Goal: Task Accomplishment & Management: Use online tool/utility

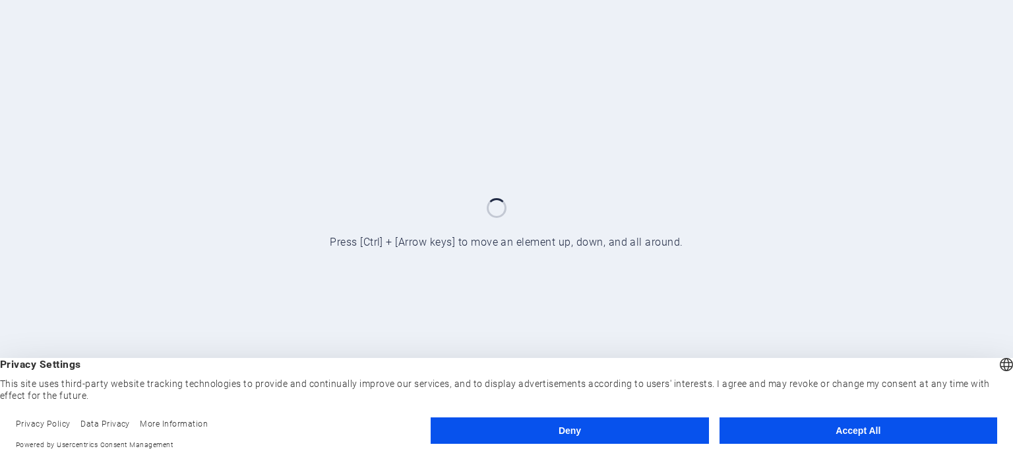
click at [920, 418] on button "Accept All" at bounding box center [859, 430] width 278 height 26
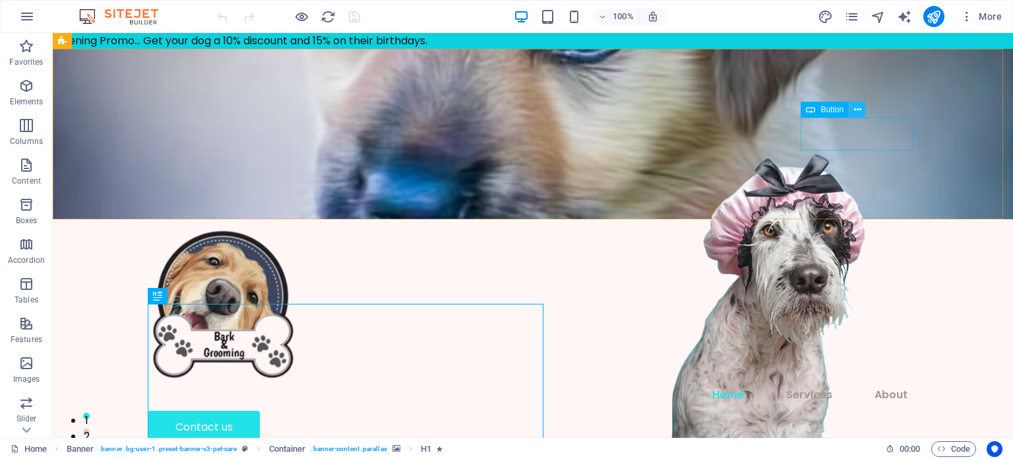
click at [858, 107] on icon at bounding box center [857, 110] width 7 height 14
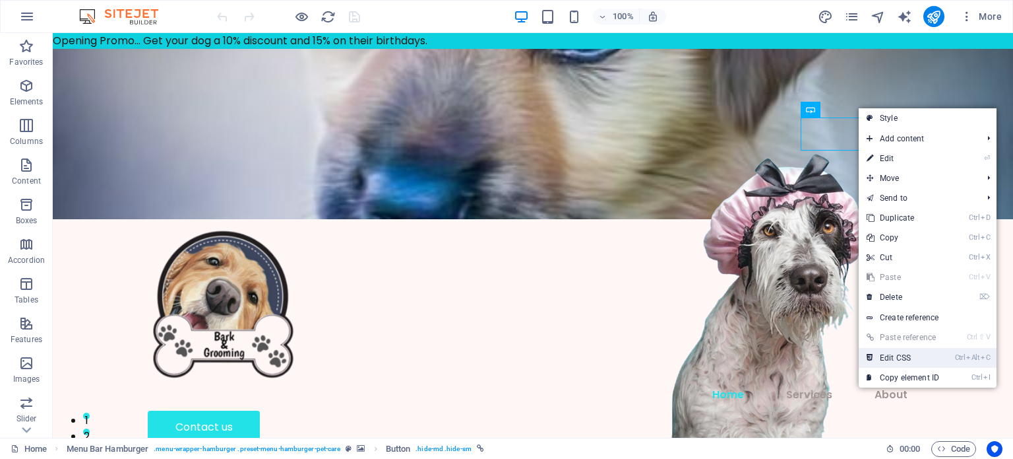
click at [923, 364] on link "Ctrl Alt C Edit CSS" at bounding box center [903, 358] width 88 height 20
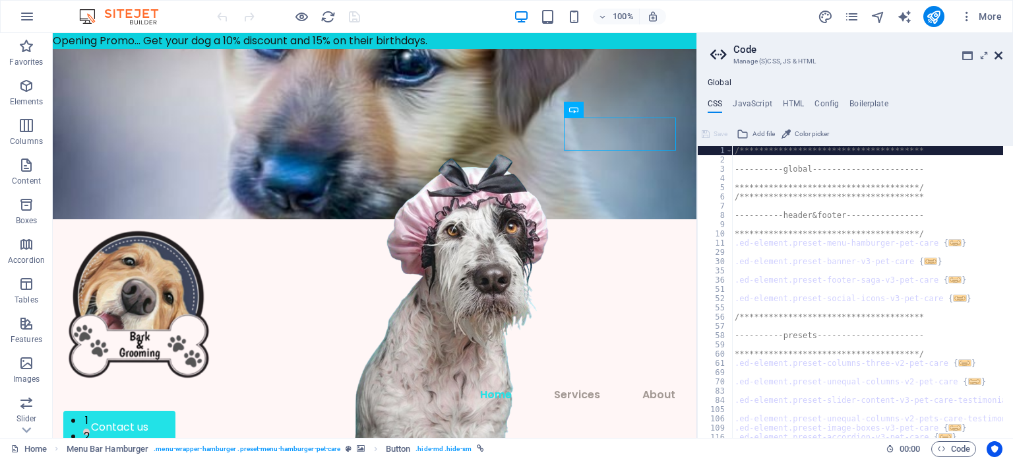
click at [1000, 53] on icon at bounding box center [999, 55] width 8 height 11
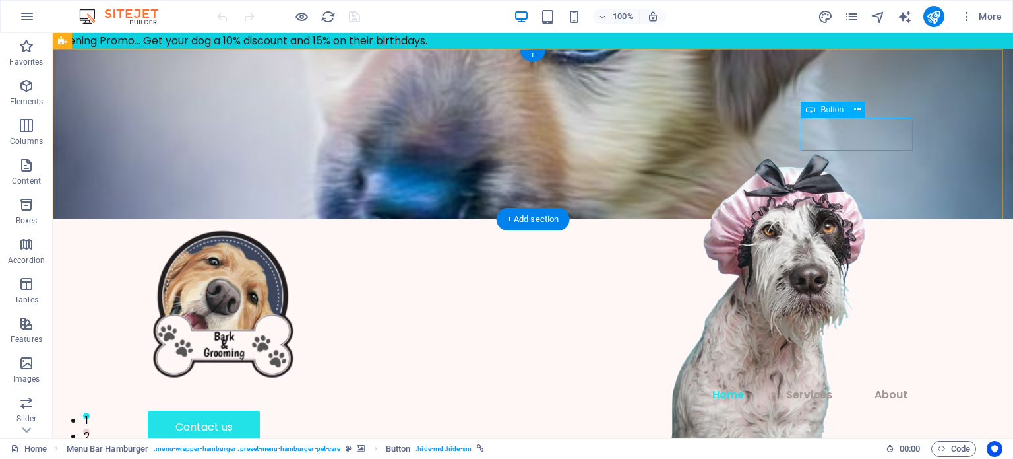
click at [836, 410] on div "Contact us" at bounding box center [533, 426] width 771 height 33
click at [852, 113] on button at bounding box center [858, 110] width 16 height 16
click at [32, 97] on p "Elements" at bounding box center [27, 101] width 34 height 11
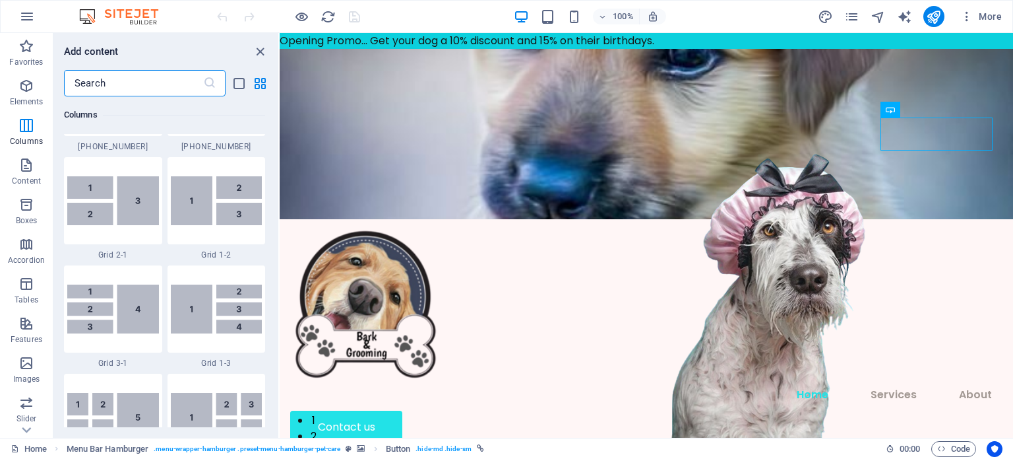
scroll to position [1625, 0]
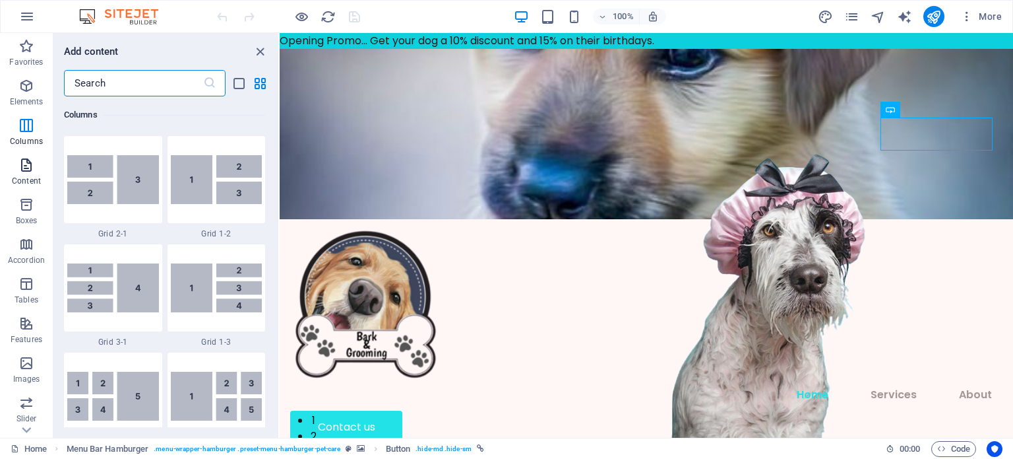
click at [20, 170] on icon "button" at bounding box center [26, 165] width 16 height 16
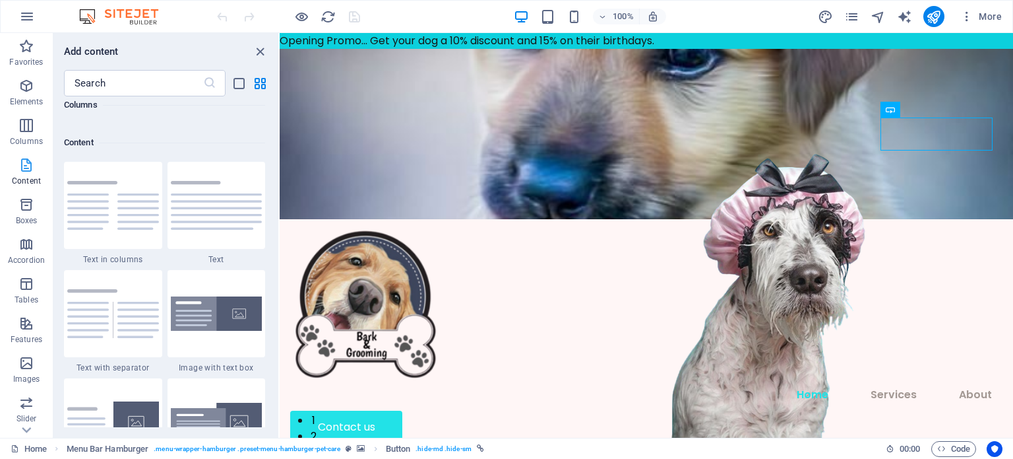
scroll to position [2308, 0]
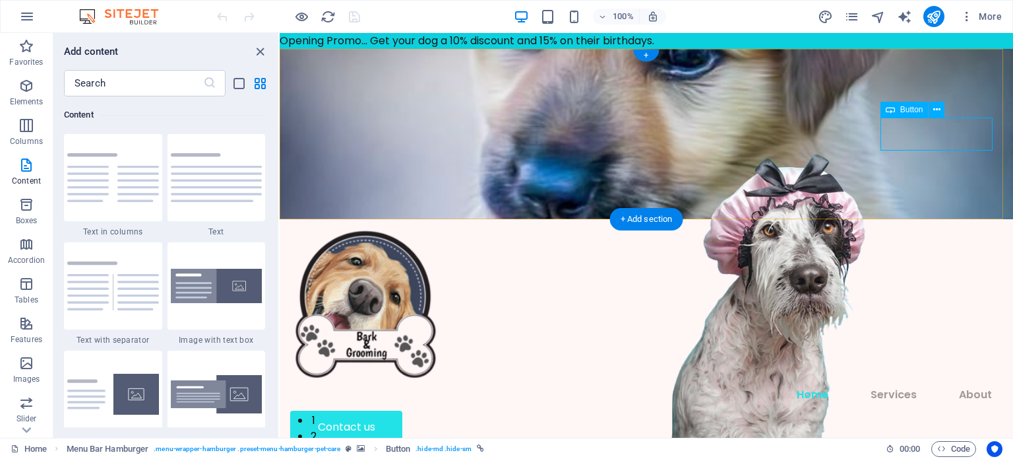
click at [958, 410] on div "Contact us" at bounding box center [646, 426] width 713 height 33
click at [938, 110] on icon at bounding box center [937, 110] width 7 height 14
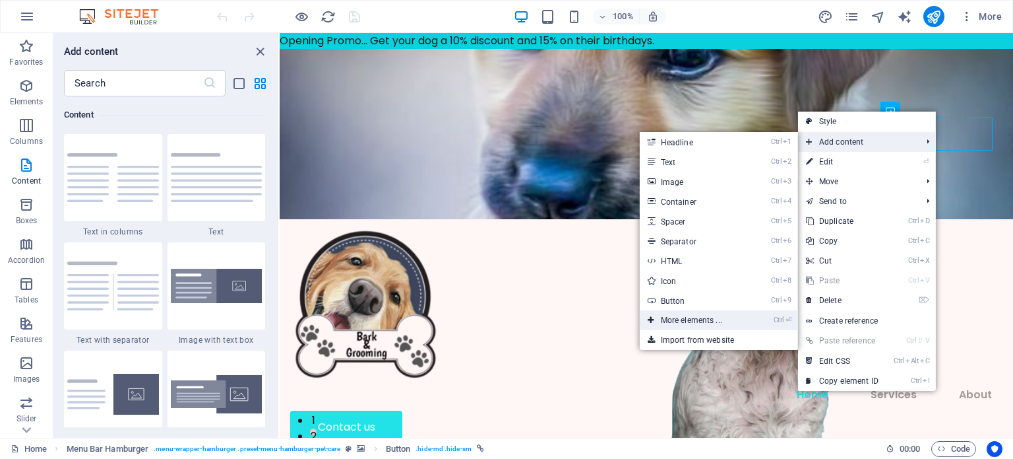
click at [711, 320] on link "Ctrl ⏎ More elements ..." at bounding box center [694, 320] width 109 height 20
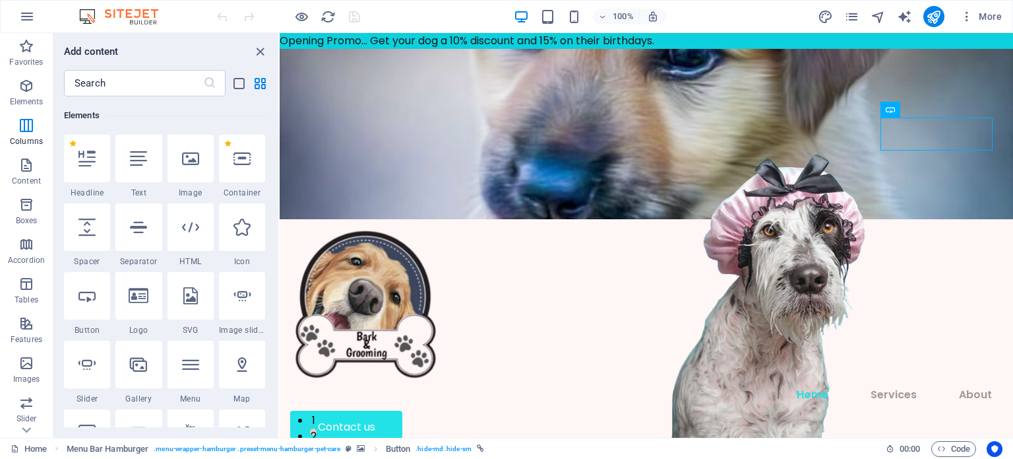
scroll to position [140, 0]
click at [934, 111] on icon at bounding box center [937, 110] width 7 height 14
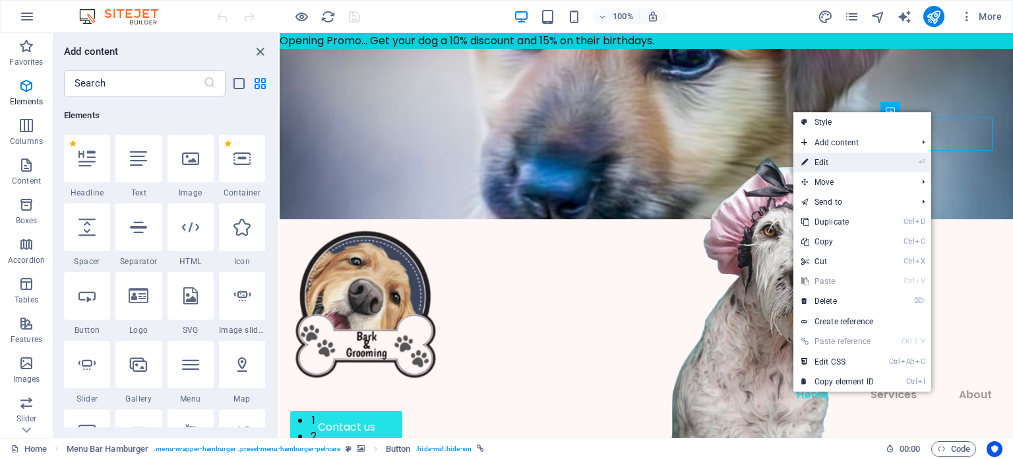
click at [897, 157] on li "⏎ Edit" at bounding box center [863, 162] width 138 height 20
click at [838, 162] on link "⏎ Edit" at bounding box center [838, 162] width 88 height 20
select select "px"
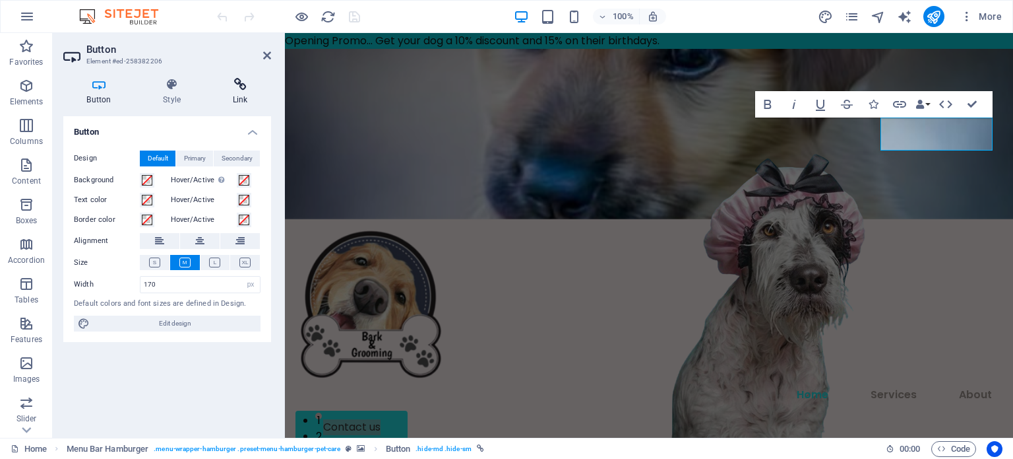
click at [234, 98] on h4 "Link" at bounding box center [240, 92] width 62 height 28
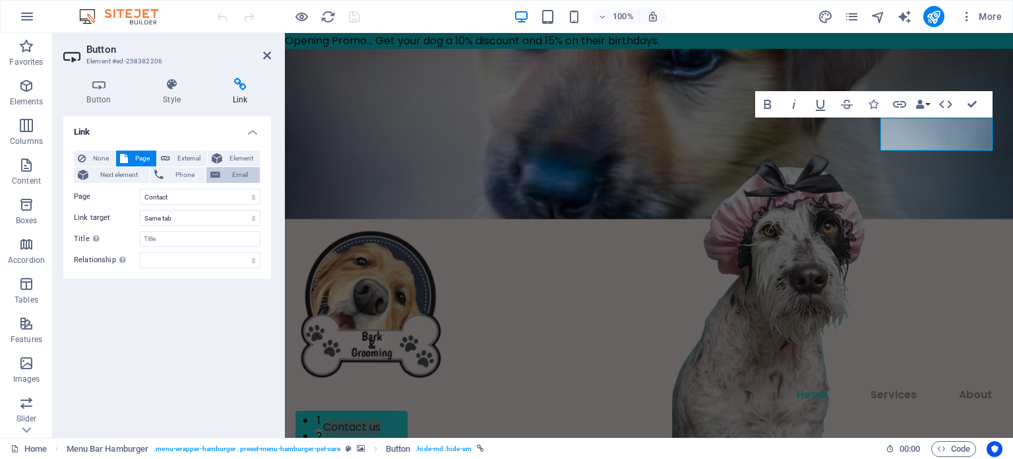
click at [230, 178] on span "Email" at bounding box center [240, 175] width 32 height 16
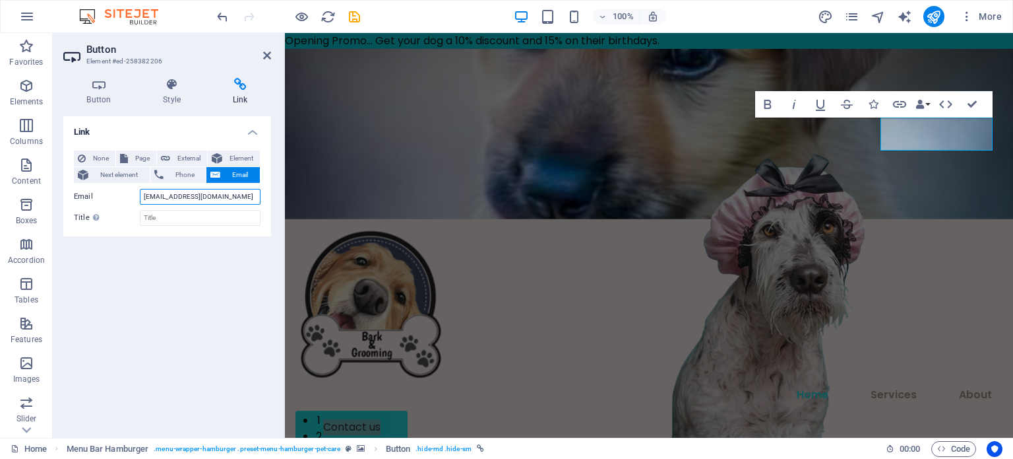
type input "admin@barkandgrooming.co.za"
click at [236, 243] on div "Link None Page External Element Next element Phone Email Page Home About Servic…" at bounding box center [167, 271] width 208 height 311
click at [178, 175] on span "Phone" at bounding box center [185, 175] width 35 height 16
click at [184, 200] on input "Phone" at bounding box center [200, 197] width 121 height 16
type input "0837908304"
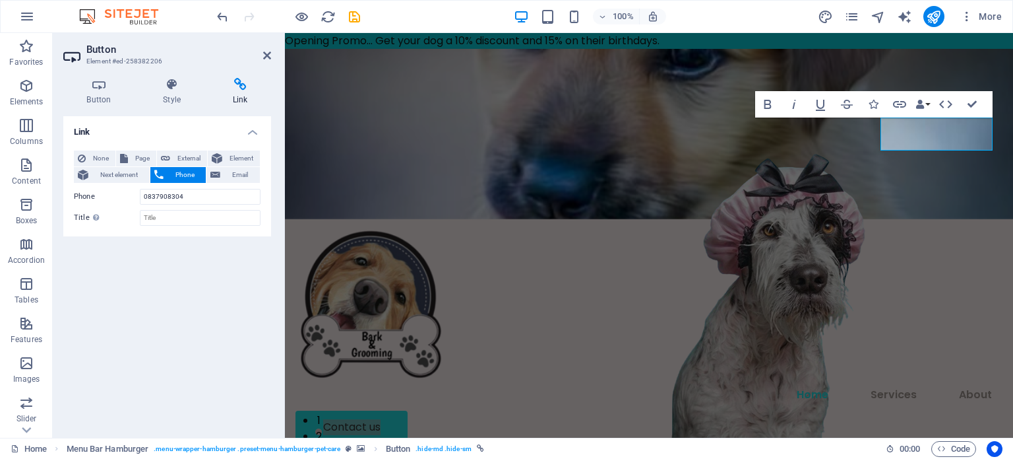
click at [182, 297] on div "Link None Page External Element Next element Phone Email Page Home About Servic…" at bounding box center [167, 271] width 208 height 311
click at [161, 92] on h4 "Style" at bounding box center [175, 92] width 70 height 28
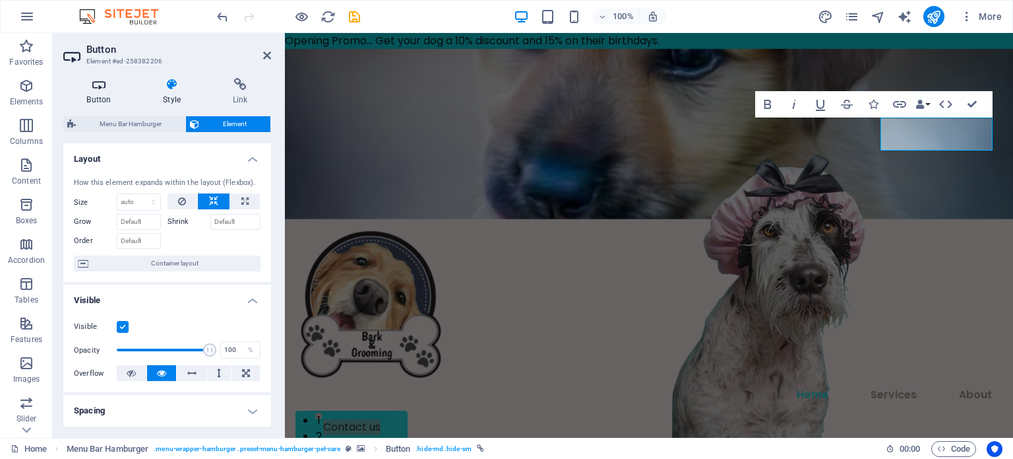
click at [102, 92] on h4 "Button" at bounding box center [101, 92] width 77 height 28
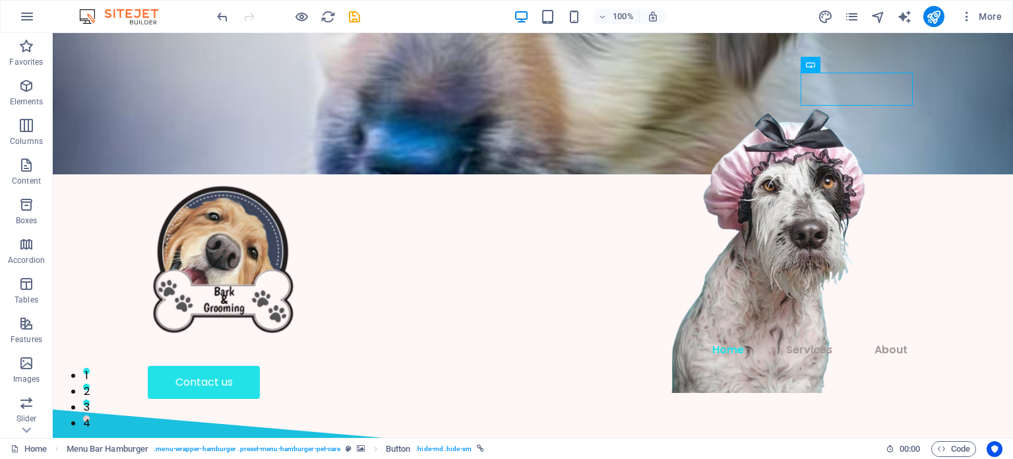
scroll to position [26, 0]
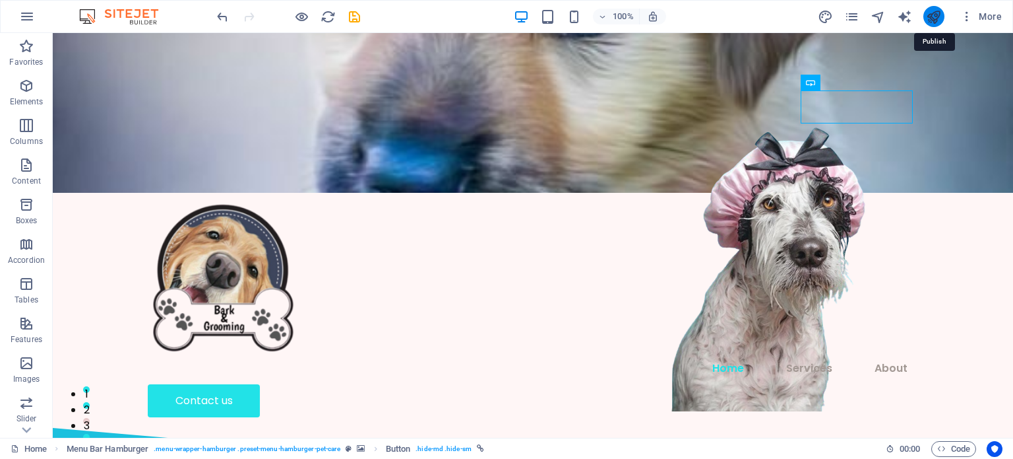
click at [929, 18] on icon "publish" at bounding box center [933, 16] width 15 height 15
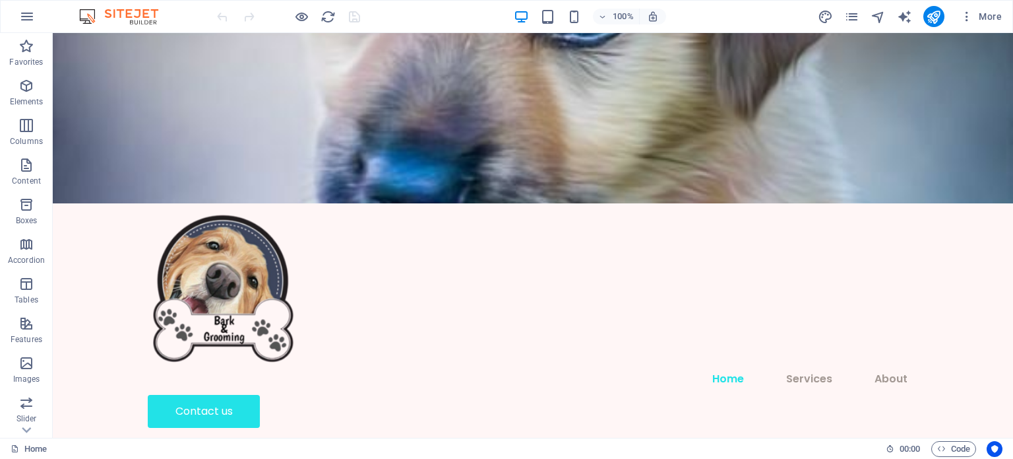
scroll to position [5867, 0]
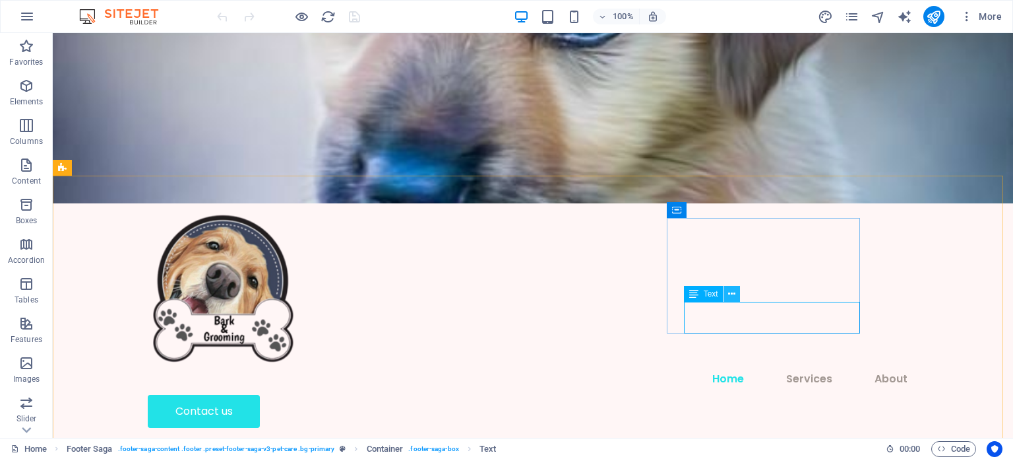
click at [736, 298] on button at bounding box center [732, 294] width 16 height 16
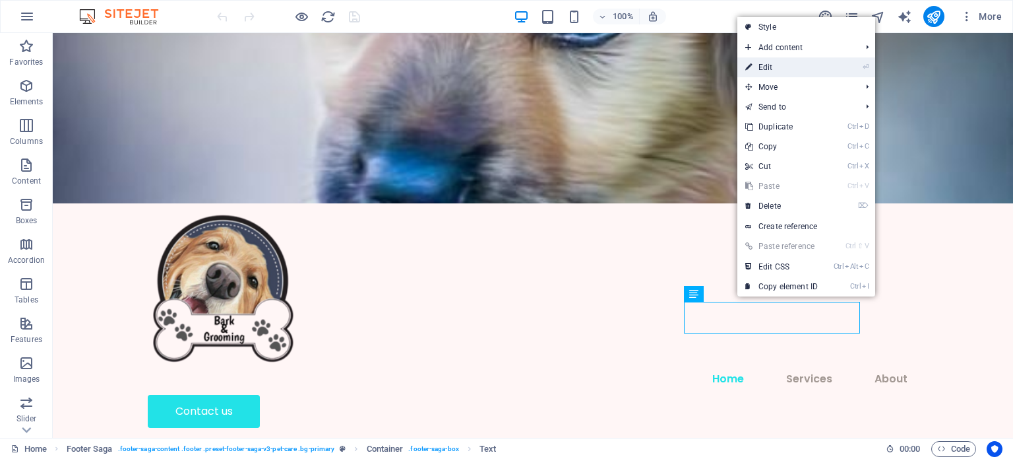
click at [799, 73] on link "⏎ Edit" at bounding box center [782, 67] width 88 height 20
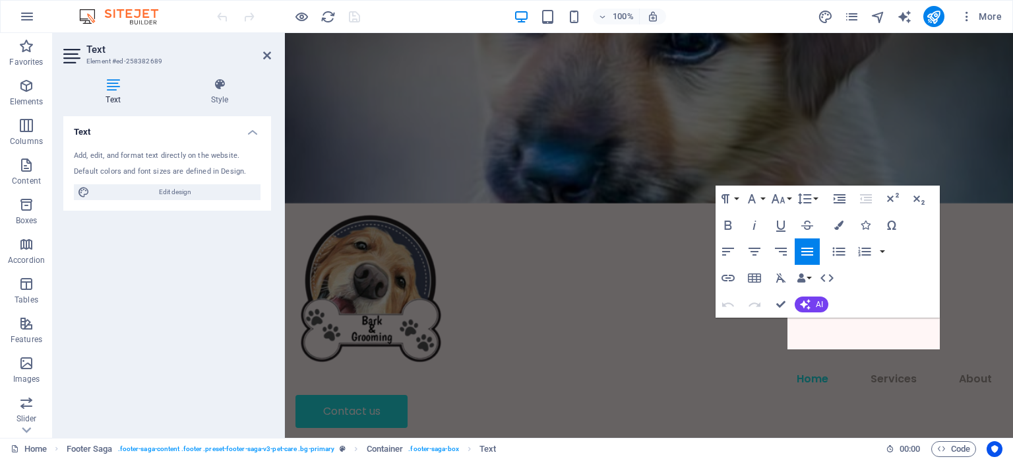
scroll to position [6022, 0]
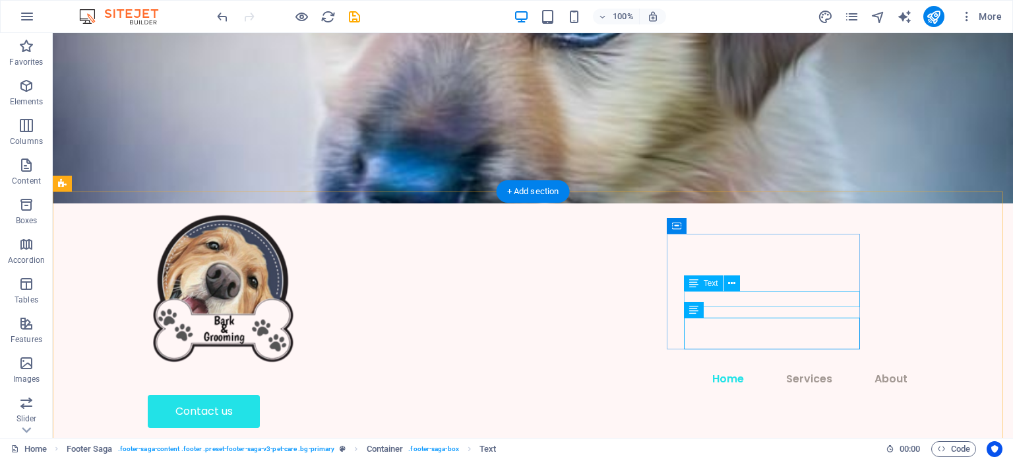
scroll to position [5851, 0]
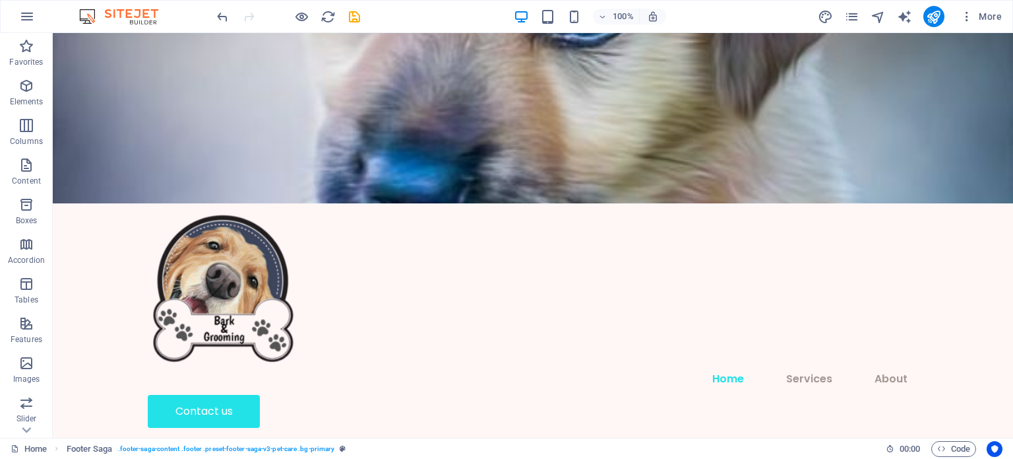
scroll to position [4428, 0]
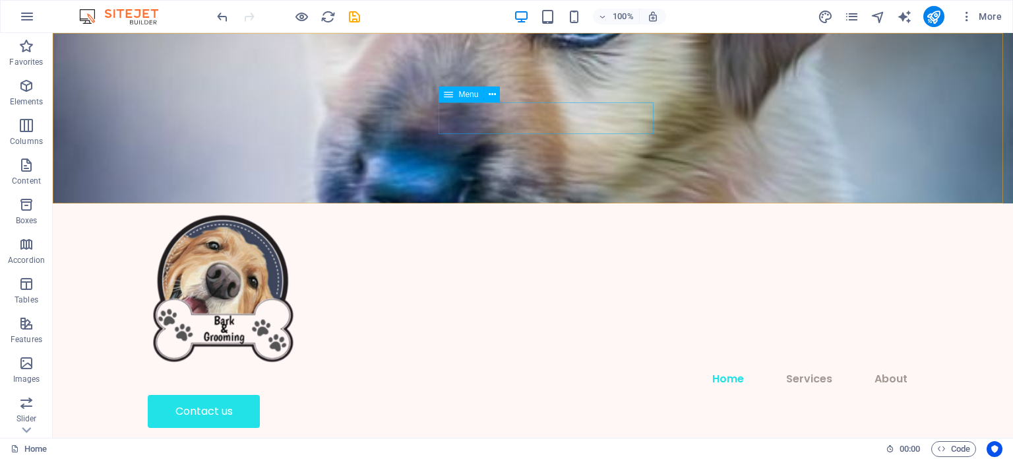
click at [548, 363] on nav "Home Services About" at bounding box center [533, 379] width 771 height 32
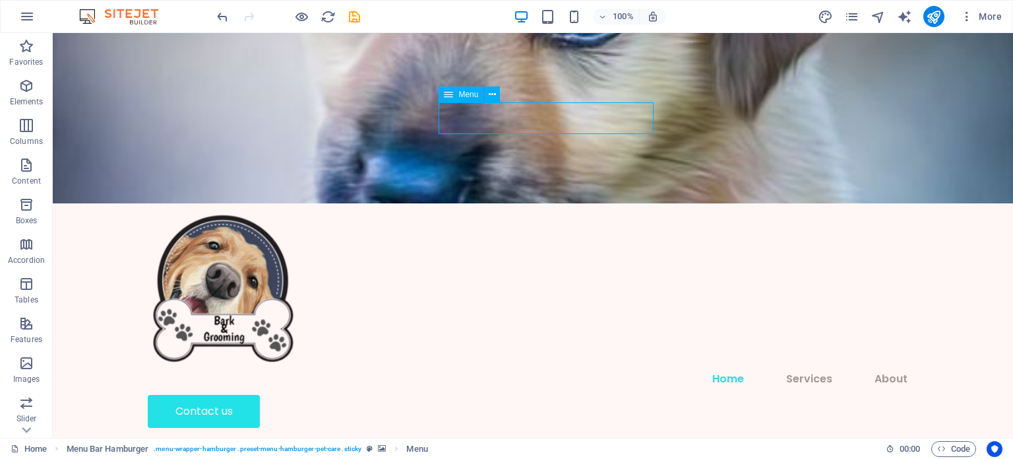
click at [557, 363] on nav "Home Services About" at bounding box center [533, 379] width 771 height 32
select select
select select "2"
select select
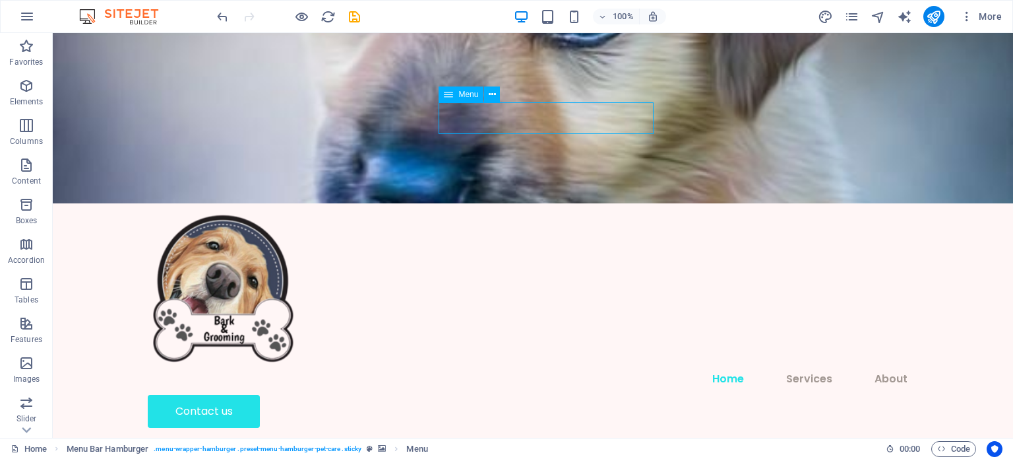
select select "1"
select select
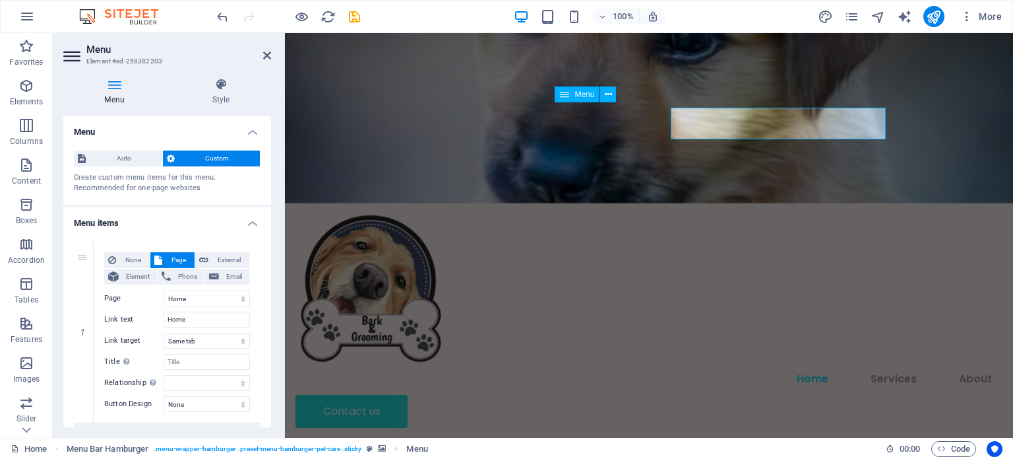
scroll to position [4535, 0]
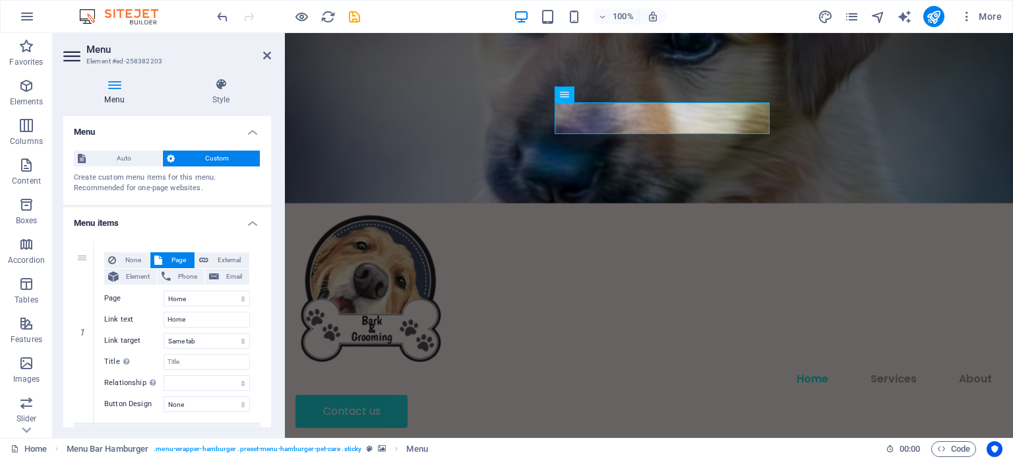
drag, startPoint x: 271, startPoint y: 152, endPoint x: 271, endPoint y: 179, distance: 26.4
click at [271, 179] on div "Menu Style Menu Auto Custom Create custom menu items for this menu. Recommended…" at bounding box center [167, 252] width 229 height 370
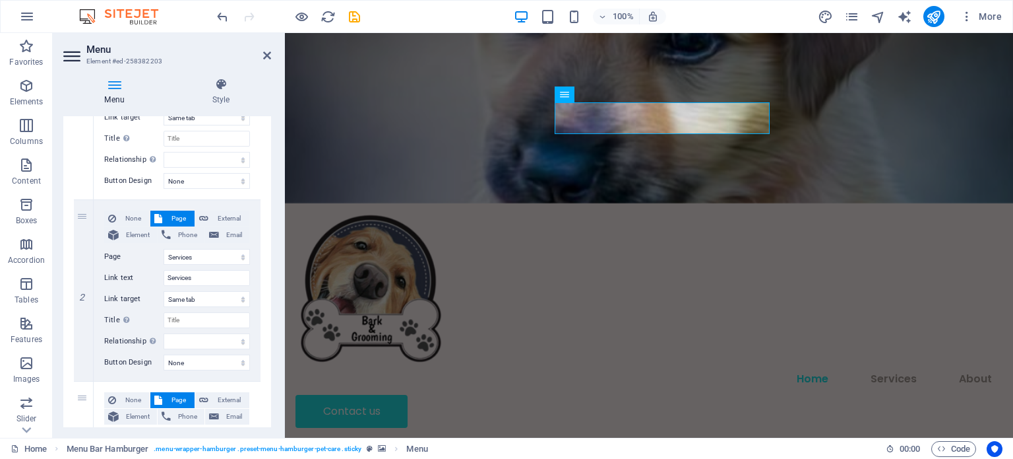
scroll to position [225, 0]
drag, startPoint x: 267, startPoint y: 238, endPoint x: 269, endPoint y: 258, distance: 20.5
click at [269, 258] on div "Menu Auto Custom Create custom menu items for this menu. Recommended for one-pa…" at bounding box center [167, 271] width 208 height 311
click at [230, 217] on span "External" at bounding box center [228, 216] width 33 height 16
select select
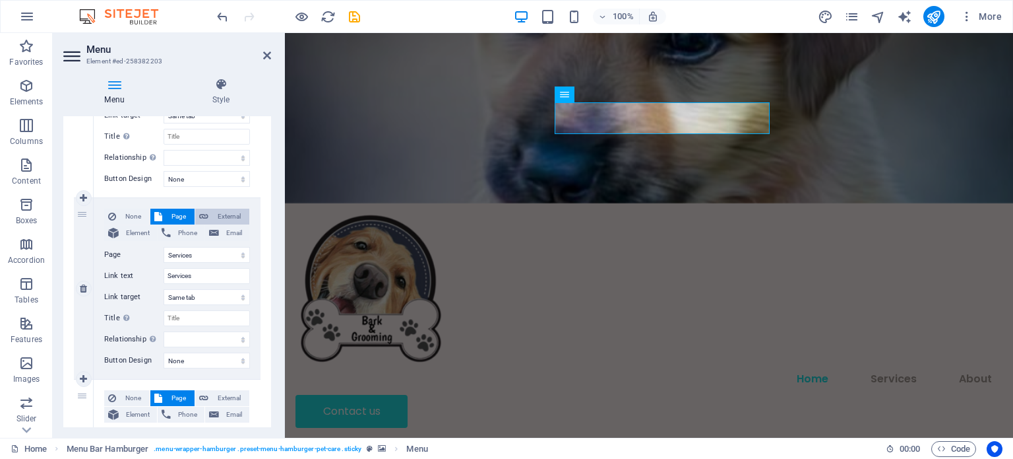
select select "blank"
select select
click at [237, 408] on span "Email" at bounding box center [234, 414] width 22 height 16
select select
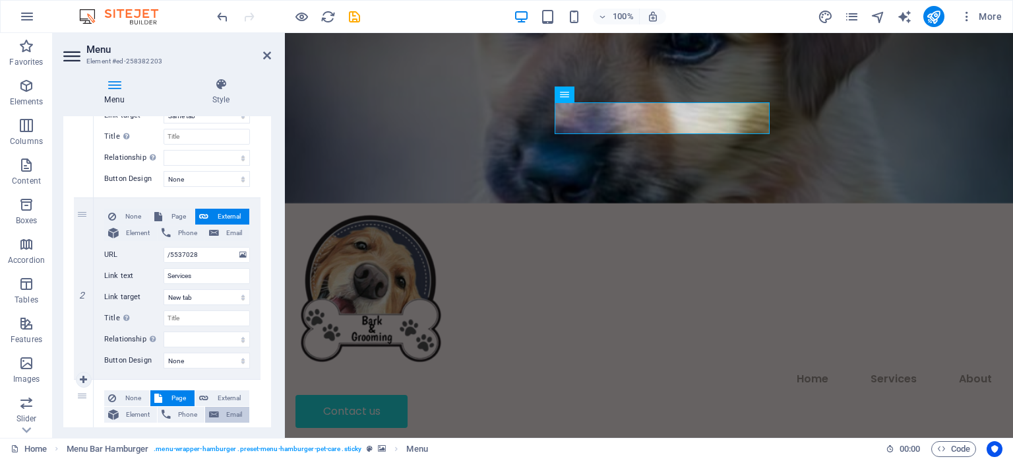
select select
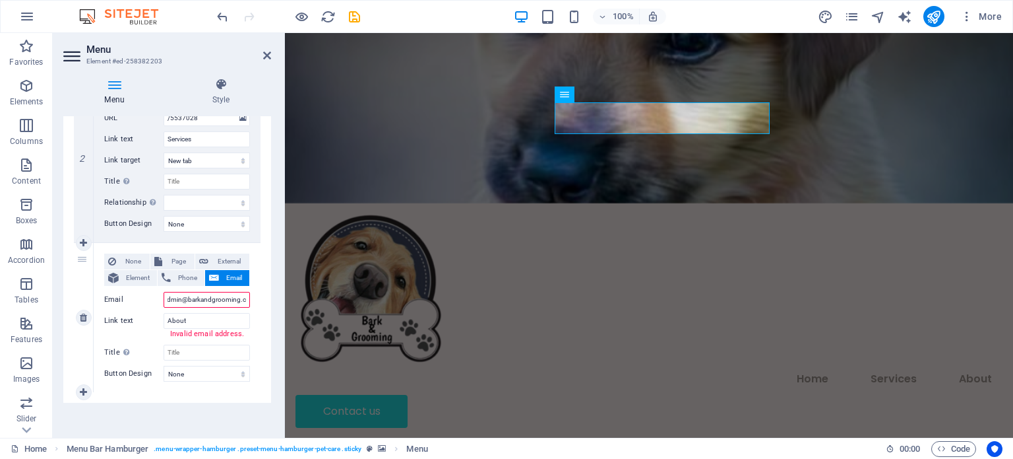
type input "admin@barkandgrooming.co"
select select
type input "admin@barkandgrooming.co.za"
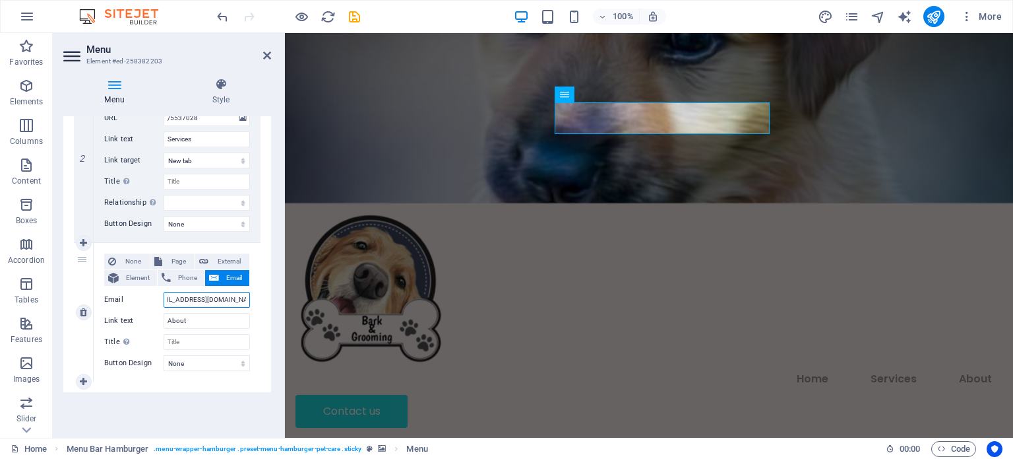
select select
type input "admin@barkandgrooming.co.za"
click at [253, 395] on div "Menu Auto Custom Create custom menu items for this menu. Recommended for one-pa…" at bounding box center [167, 271] width 208 height 311
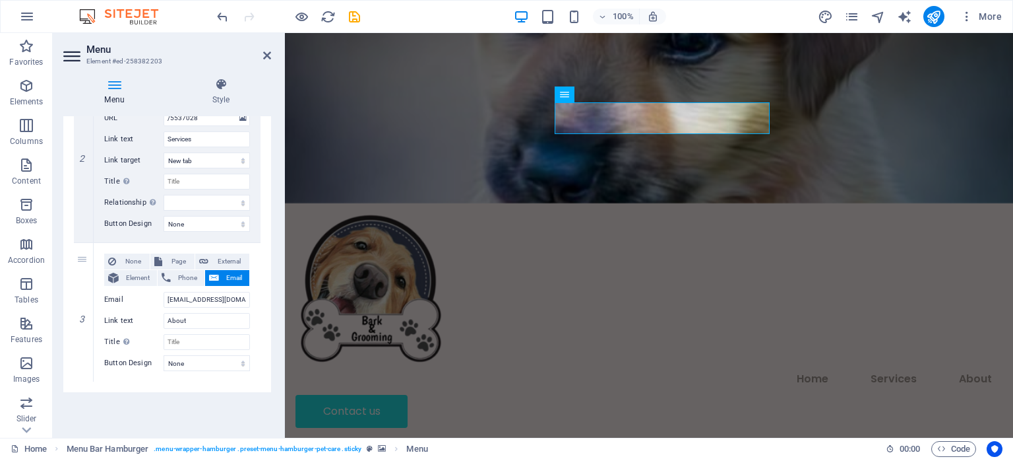
drag, startPoint x: 267, startPoint y: 332, endPoint x: 272, endPoint y: 297, distance: 35.4
click at [272, 297] on div "Menu Style Menu Auto Custom Create custom menu items for this menu. Recommended…" at bounding box center [167, 252] width 229 height 370
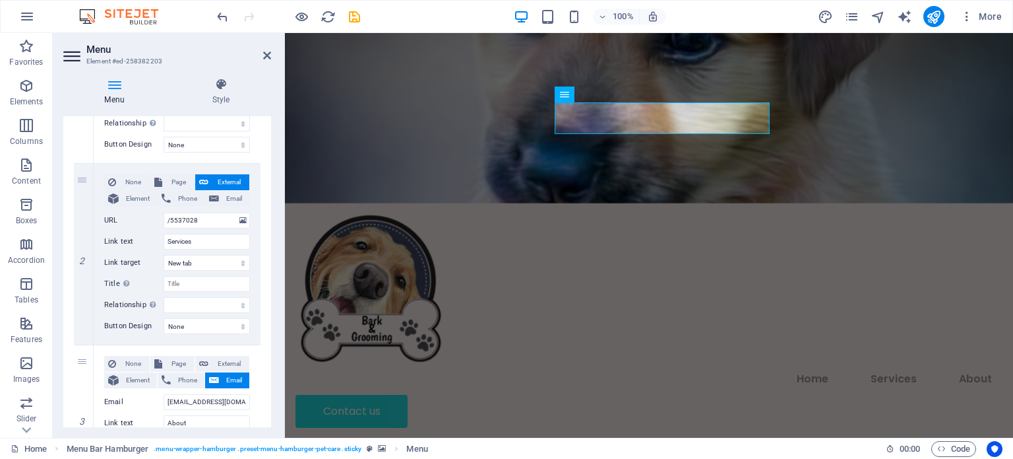
scroll to position [256, 0]
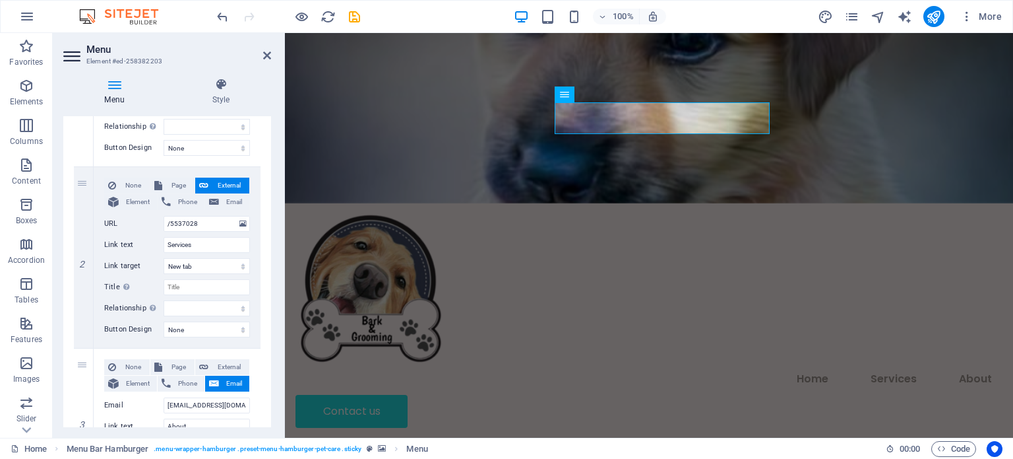
click at [270, 265] on div "Menu Style Menu Auto Custom Create custom menu items for this menu. Recommended…" at bounding box center [167, 252] width 229 height 370
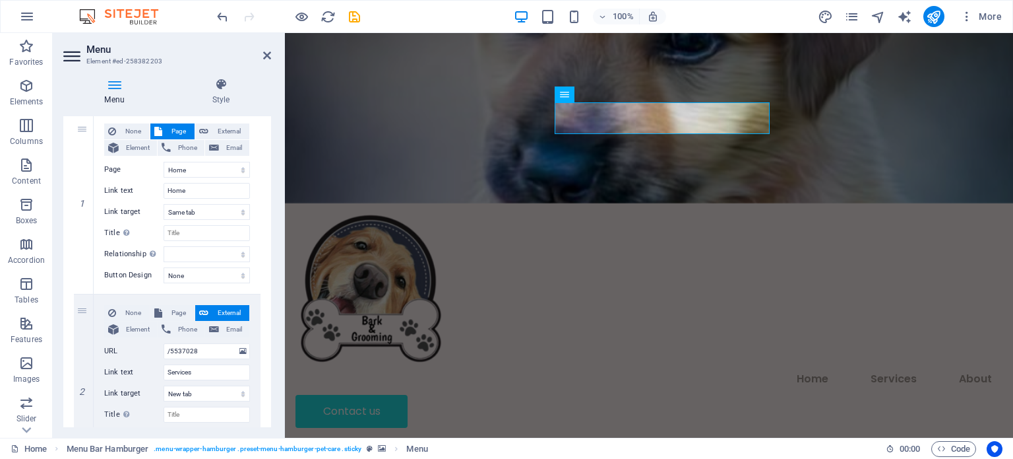
scroll to position [121, 0]
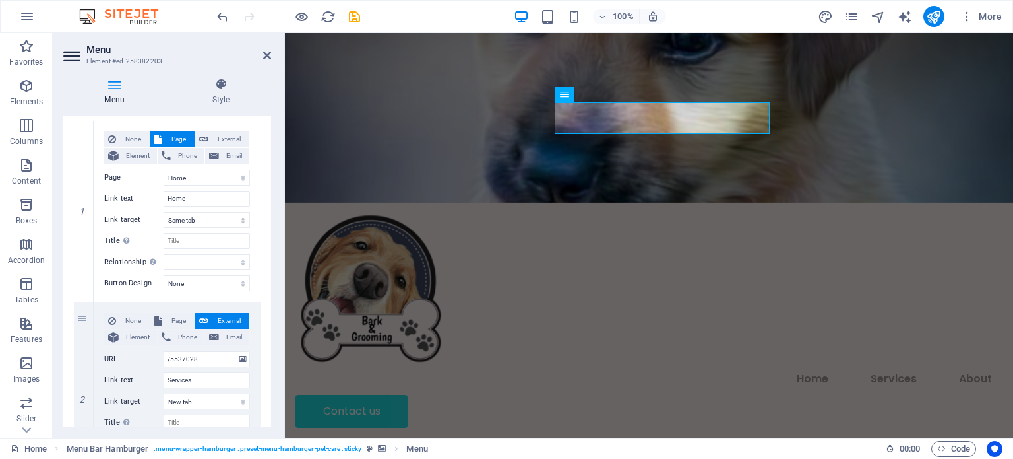
drag, startPoint x: 267, startPoint y: 207, endPoint x: 272, endPoint y: 165, distance: 41.9
click at [272, 165] on div "Menu Style Menu Auto Custom Create custom menu items for this menu. Recommended…" at bounding box center [167, 252] width 229 height 370
click at [231, 100] on h4 "Style" at bounding box center [221, 92] width 100 height 28
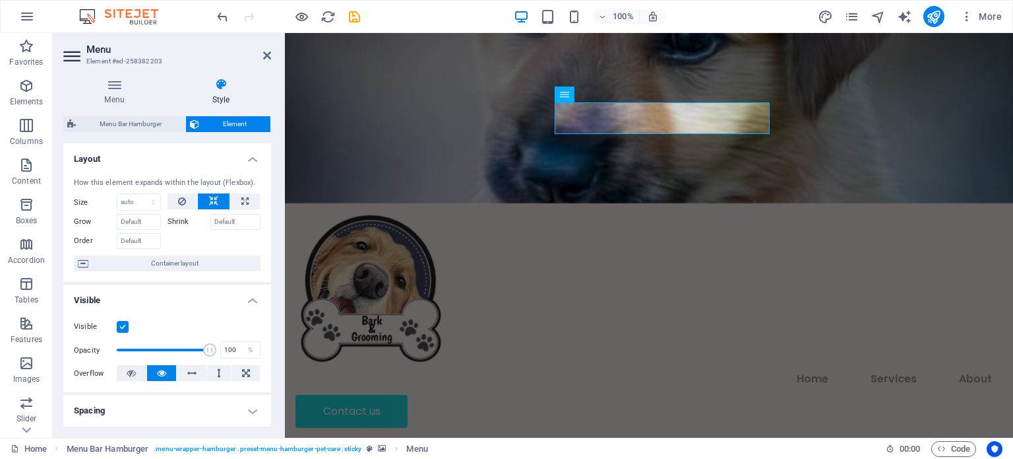
drag, startPoint x: 266, startPoint y: 174, endPoint x: 267, endPoint y: 183, distance: 9.3
click at [267, 183] on div "How this element expands within the layout (Flexbox). Size Default auto px % 1/…" at bounding box center [167, 224] width 208 height 115
drag, startPoint x: 267, startPoint y: 187, endPoint x: 267, endPoint y: 194, distance: 7.3
click at [267, 194] on div "How this element expands within the layout (Flexbox). Size Default auto px % 1/…" at bounding box center [167, 224] width 208 height 115
drag, startPoint x: 208, startPoint y: 350, endPoint x: 185, endPoint y: 348, distance: 23.2
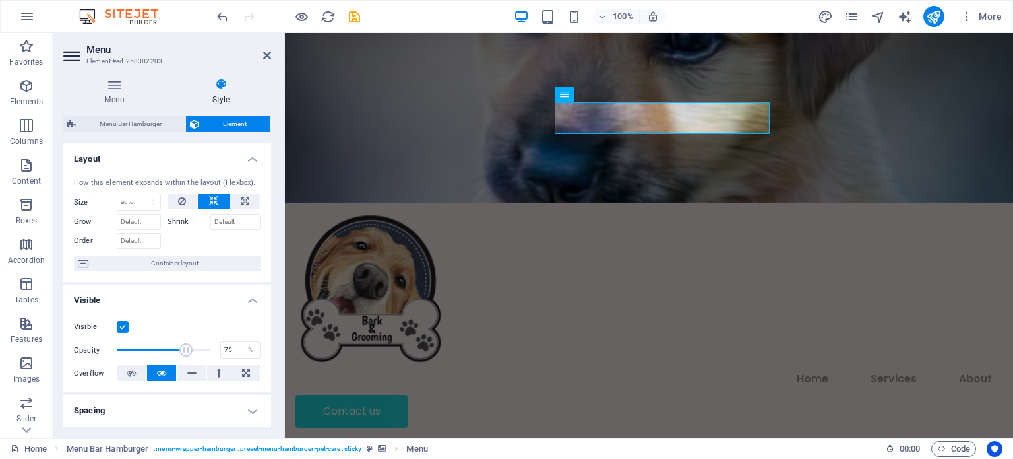
click at [185, 348] on span at bounding box center [185, 349] width 13 height 13
drag, startPoint x: 185, startPoint y: 348, endPoint x: 156, endPoint y: 342, distance: 29.5
click at [156, 343] on span at bounding box center [156, 349] width 13 height 13
drag, startPoint x: 156, startPoint y: 342, endPoint x: 167, endPoint y: 344, distance: 11.4
click at [167, 344] on span at bounding box center [168, 349] width 13 height 13
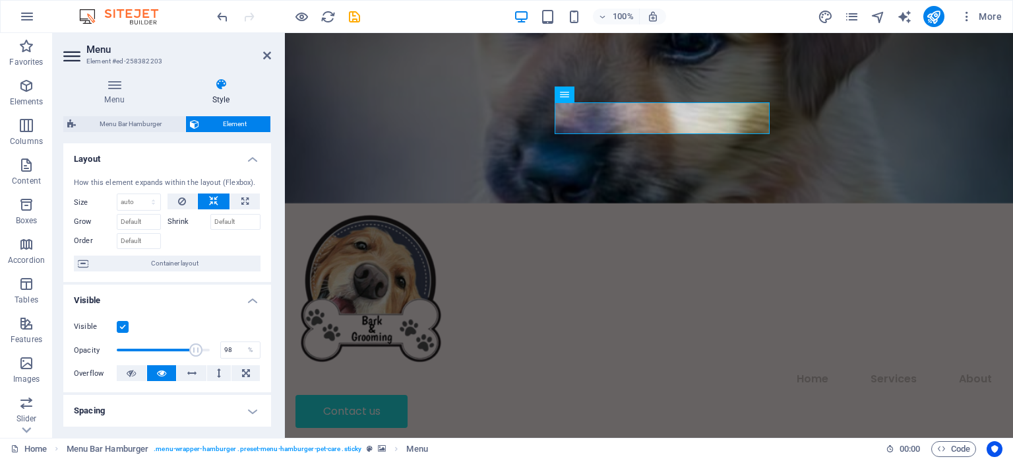
type input "100"
drag, startPoint x: 167, startPoint y: 344, endPoint x: 222, endPoint y: 351, distance: 55.2
click at [222, 351] on div "Opacity 100 %" at bounding box center [167, 350] width 187 height 20
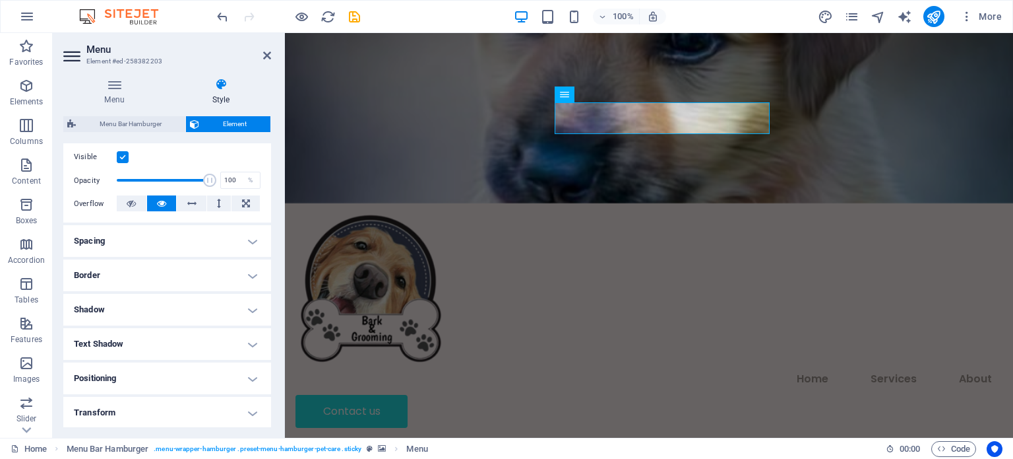
scroll to position [173, 0]
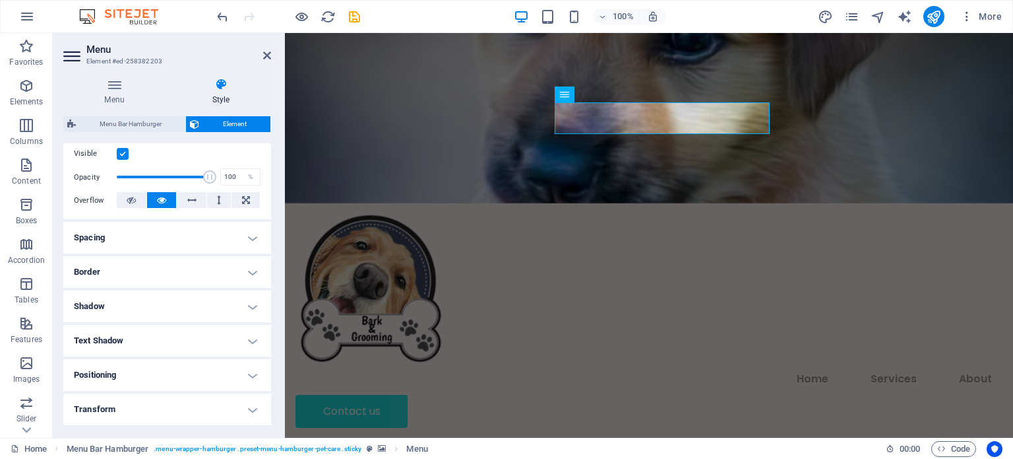
click at [248, 337] on h4 "Text Shadow" at bounding box center [167, 341] width 208 height 32
drag, startPoint x: 271, startPoint y: 299, endPoint x: 271, endPoint y: 313, distance: 13.9
click at [271, 313] on div "Menu Style Menu Auto Custom Create custom menu items for this menu. Recommended…" at bounding box center [167, 252] width 229 height 370
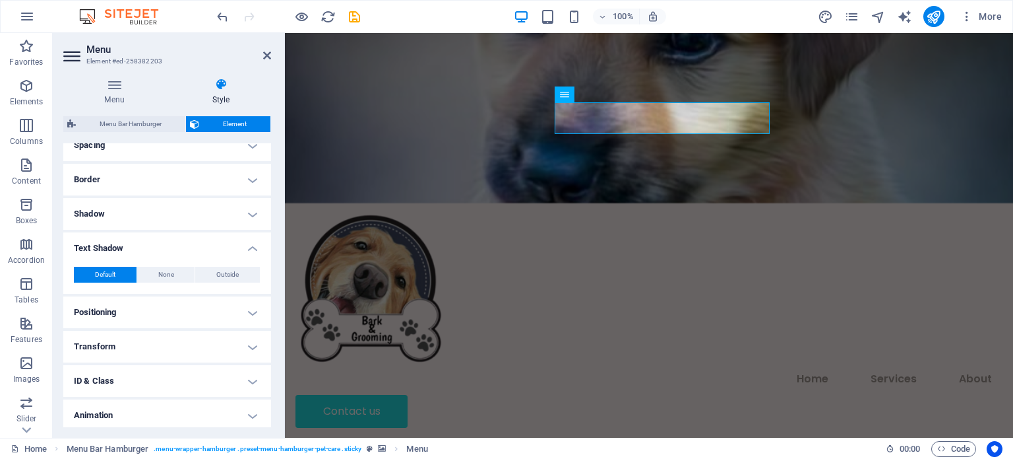
scroll to position [266, 0]
click at [224, 278] on span "Outside" at bounding box center [227, 274] width 22 height 16
type input "2"
type input "4"
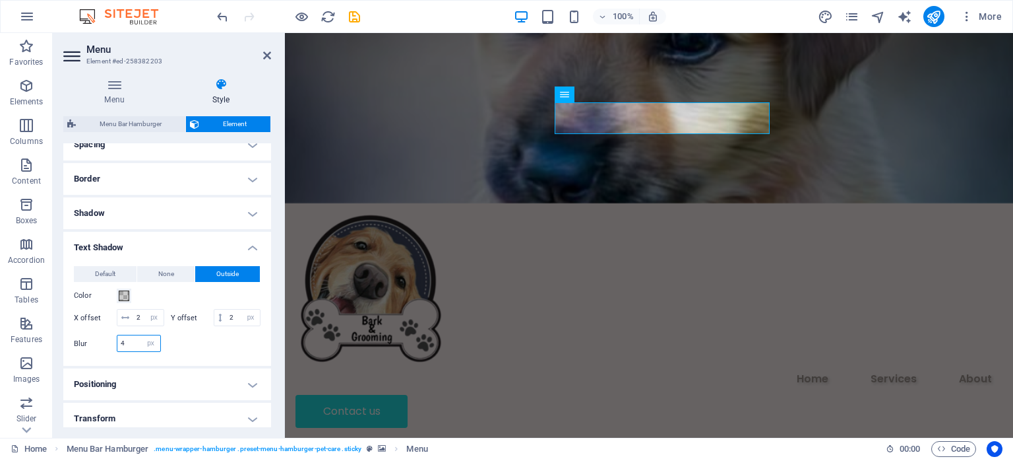
click at [136, 351] on input "4" at bounding box center [138, 343] width 43 height 16
type input "0"
click at [160, 391] on h4 "Positioning" at bounding box center [167, 384] width 208 height 32
click at [137, 351] on input "0" at bounding box center [138, 343] width 43 height 16
type input "1"
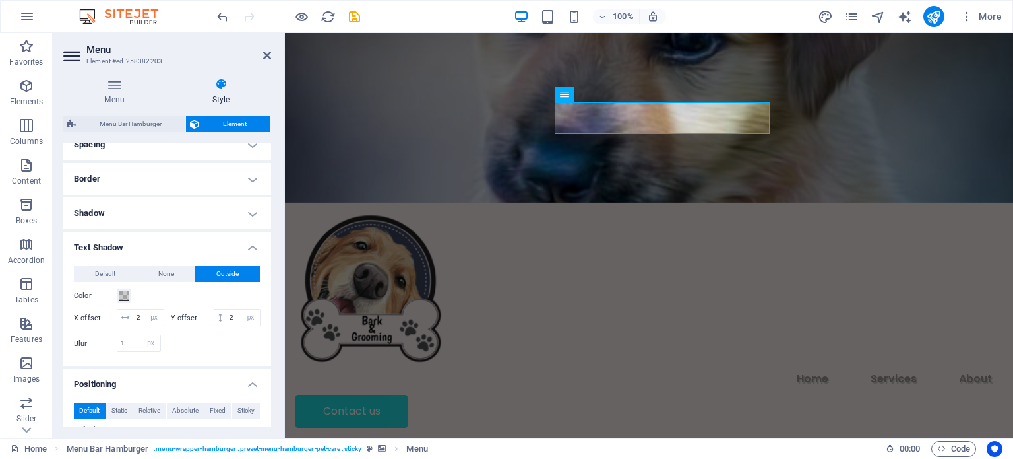
click at [185, 384] on h4 "Positioning" at bounding box center [167, 380] width 208 height 24
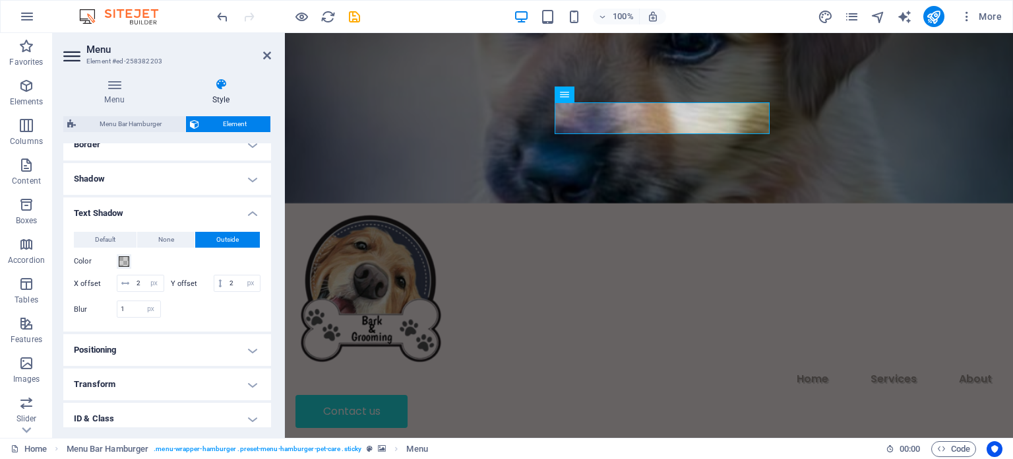
scroll to position [298, 0]
click at [218, 290] on icon at bounding box center [219, 286] width 3 height 8
click at [226, 294] on input "2" at bounding box center [243, 286] width 34 height 16
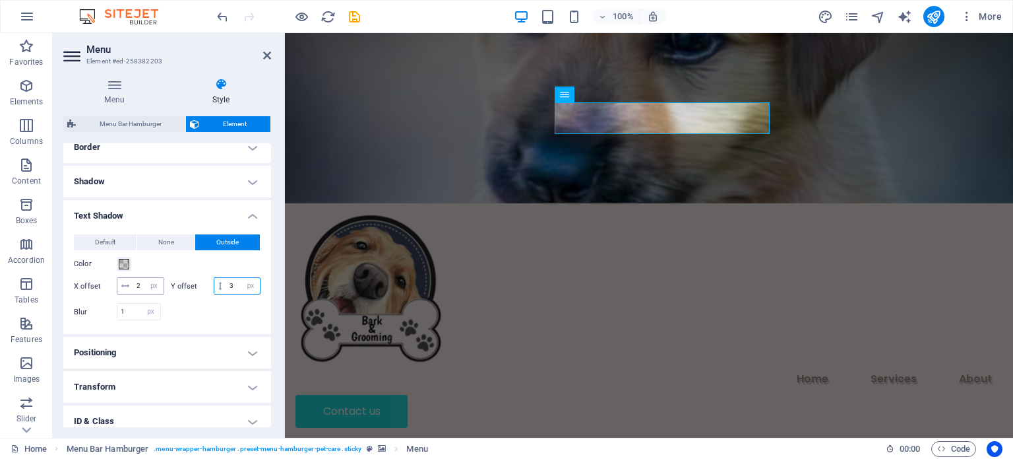
type input "3"
click at [146, 288] on input "2" at bounding box center [148, 286] width 30 height 16
type input "3"
click at [121, 263] on span at bounding box center [124, 264] width 11 height 11
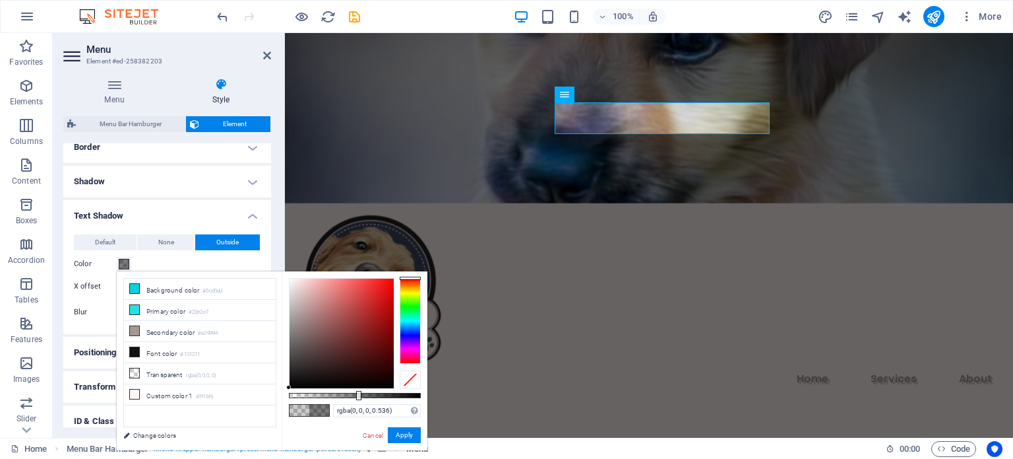
type input "rgba(0, 0, 0, 0.541)"
drag, startPoint x: 317, startPoint y: 393, endPoint x: 360, endPoint y: 395, distance: 43.6
click at [360, 395] on div at bounding box center [361, 395] width 5 height 9
click at [406, 435] on button "Apply" at bounding box center [404, 435] width 33 height 16
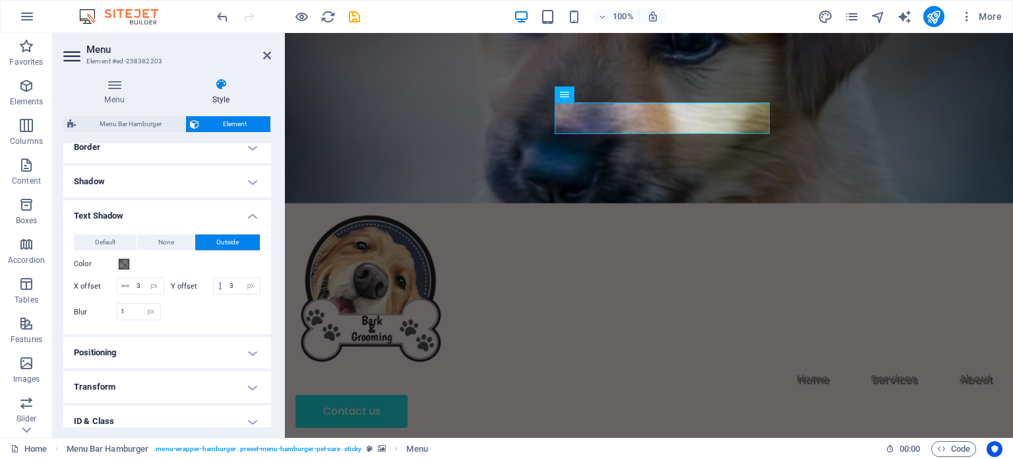
scroll to position [4181, 0]
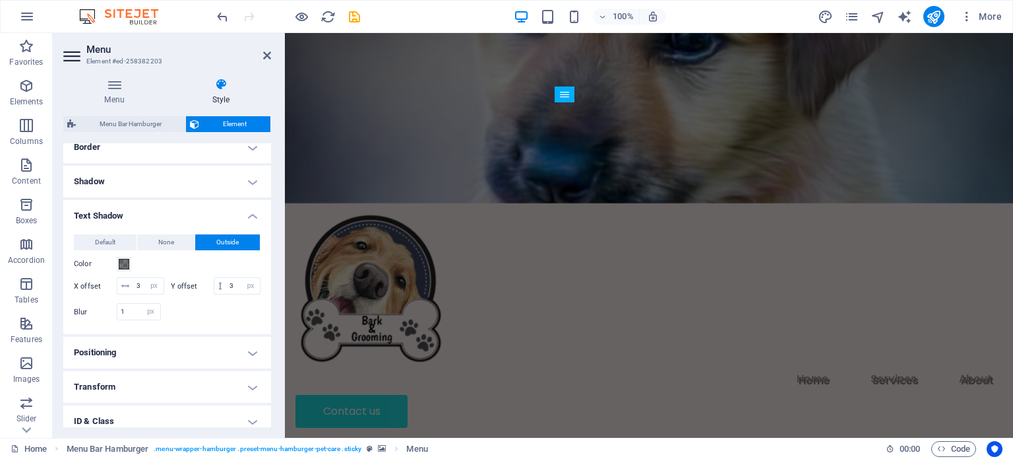
drag, startPoint x: 268, startPoint y: 274, endPoint x: 269, endPoint y: 300, distance: 25.8
click at [269, 300] on div "Layout How this element expands within the layout (Flexbox). Size Default auto …" at bounding box center [167, 285] width 208 height 284
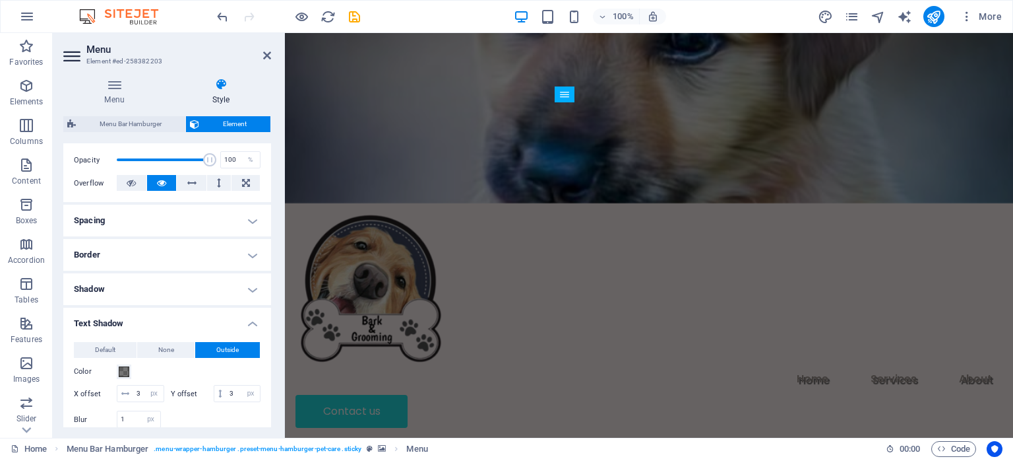
scroll to position [178, 0]
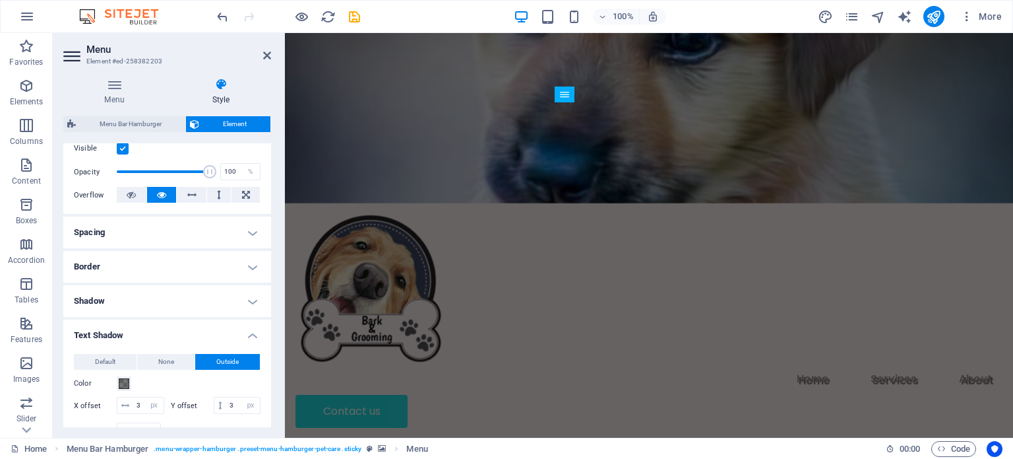
drag, startPoint x: 268, startPoint y: 237, endPoint x: 269, endPoint y: 221, distance: 15.9
click at [269, 221] on div "Layout How this element expands within the layout (Flexbox). Size Default auto …" at bounding box center [167, 285] width 208 height 284
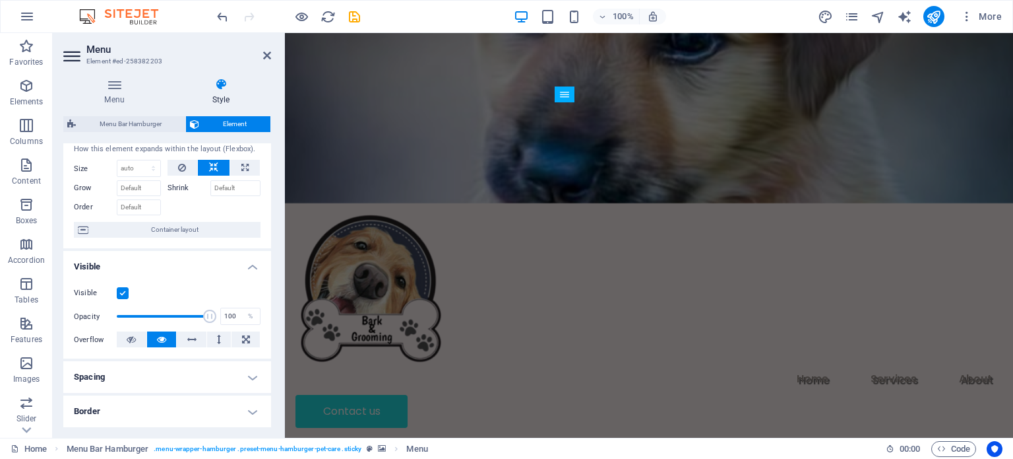
scroll to position [0, 0]
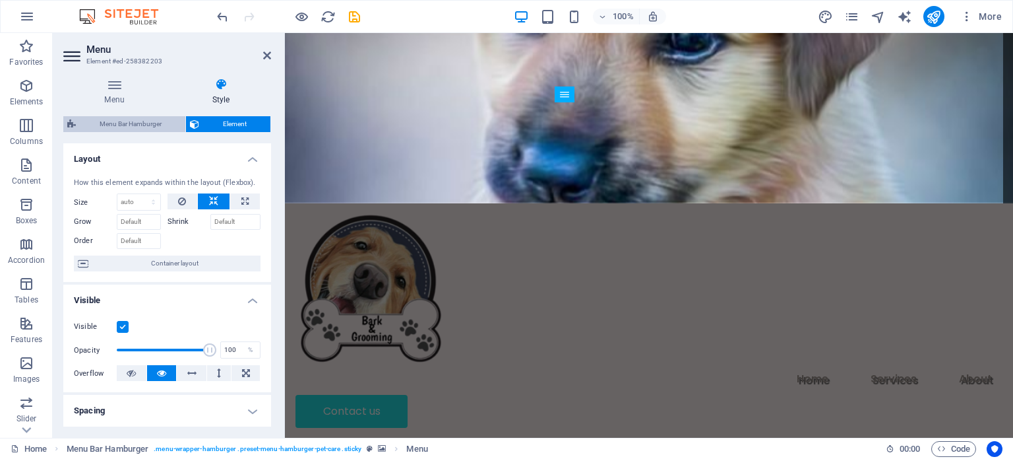
click at [146, 129] on span "Menu Bar Hamburger" at bounding box center [131, 124] width 102 height 16
select select "rem"
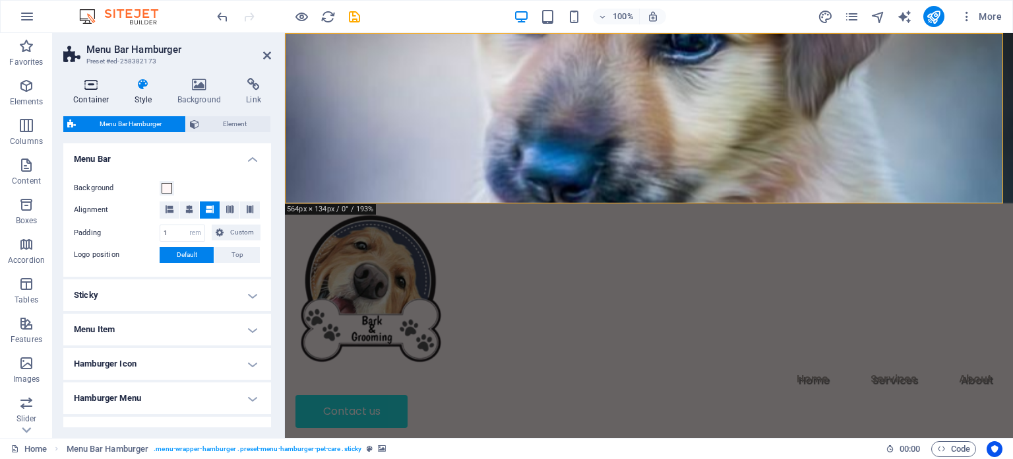
click at [98, 81] on icon at bounding box center [91, 84] width 56 height 13
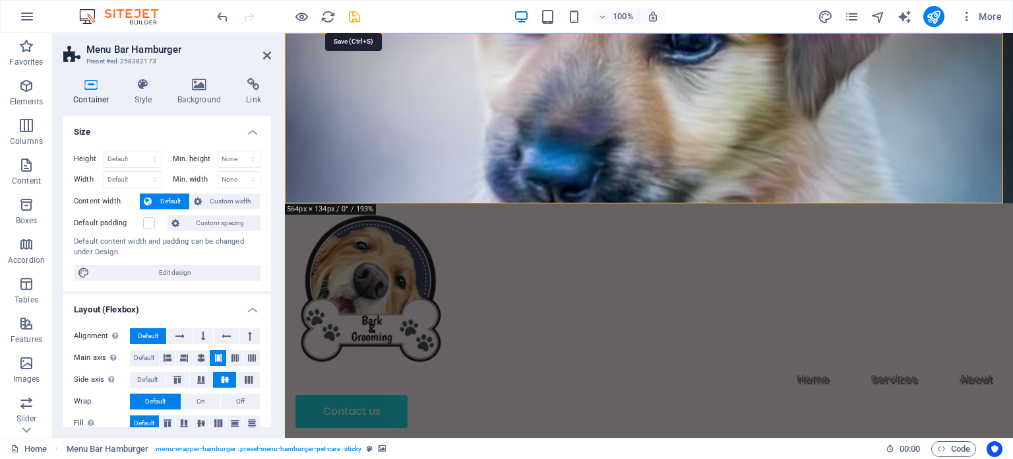
click at [358, 10] on icon "save" at bounding box center [354, 16] width 15 height 15
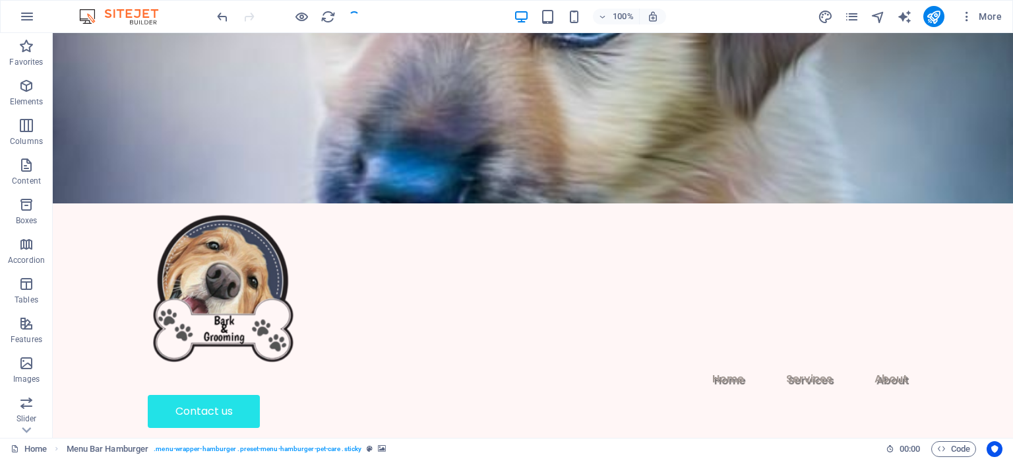
scroll to position [4063, 0]
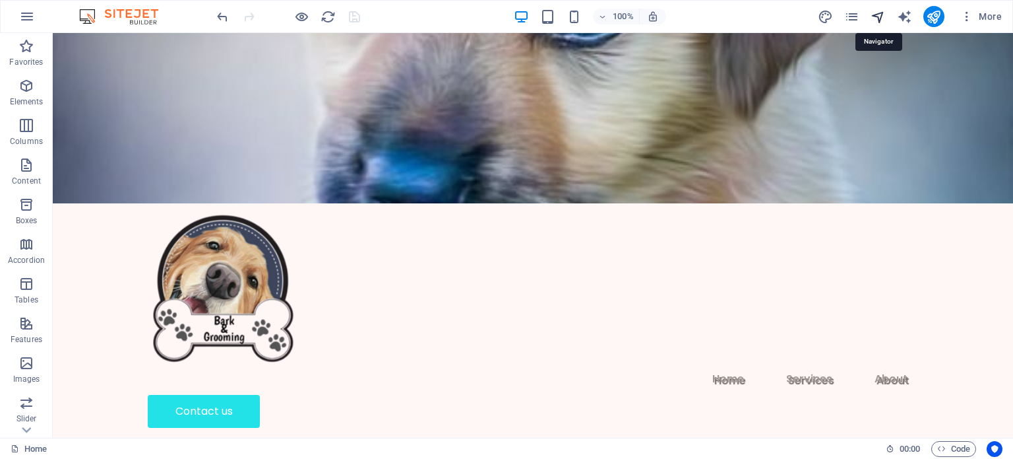
click at [879, 11] on icon "navigator" at bounding box center [878, 16] width 15 height 15
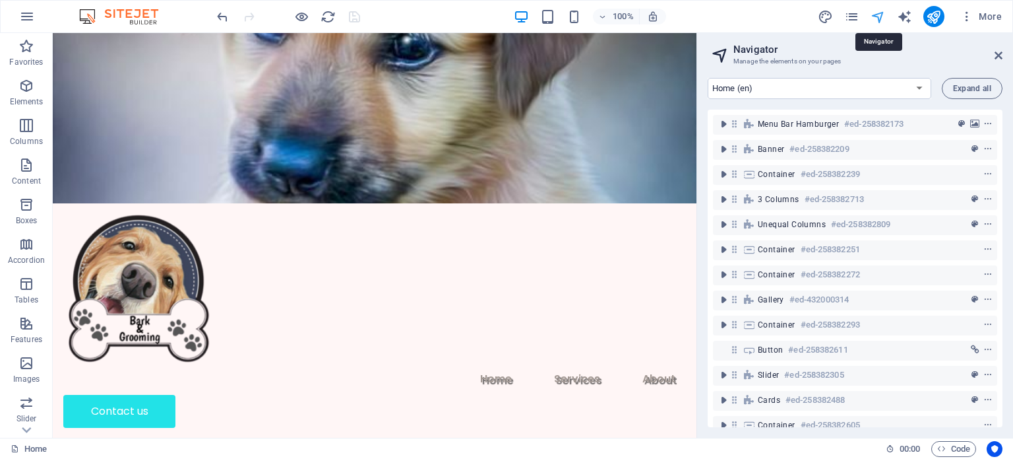
scroll to position [4370, 0]
click at [933, 16] on icon "publish" at bounding box center [933, 16] width 15 height 15
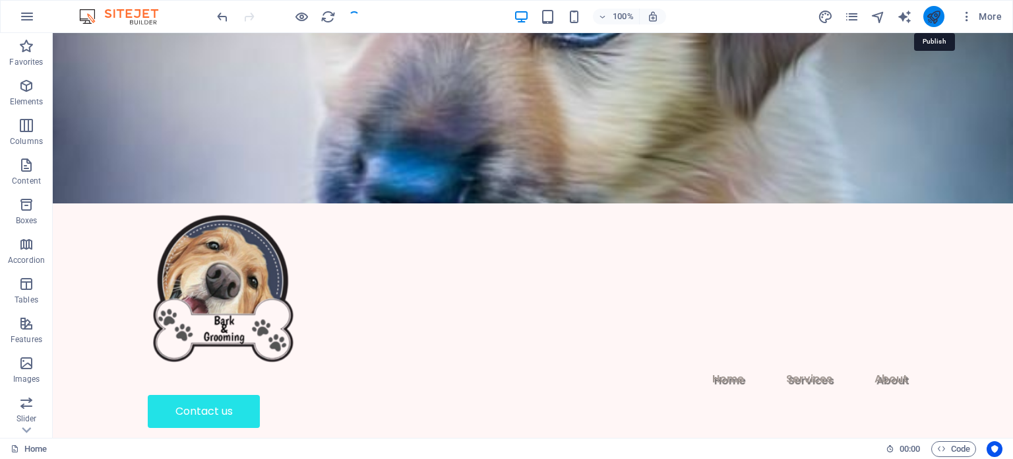
scroll to position [4063, 0]
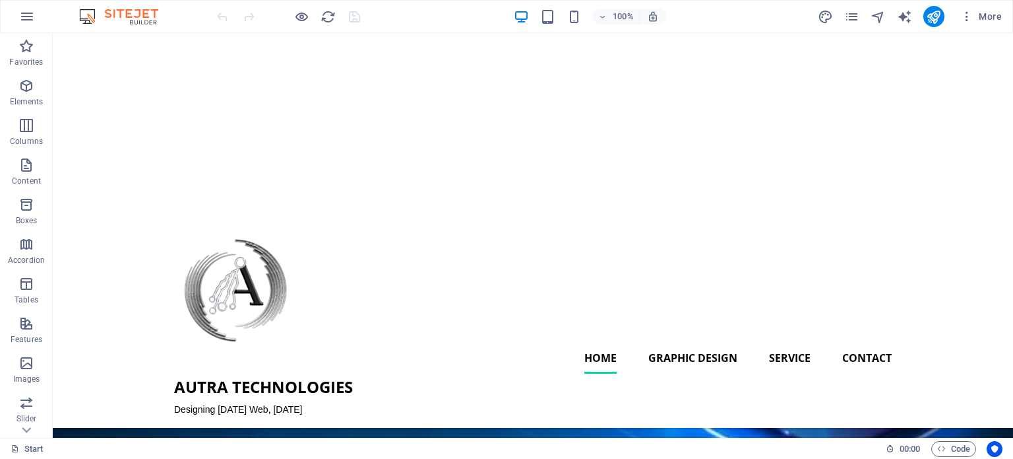
scroll to position [51, 0]
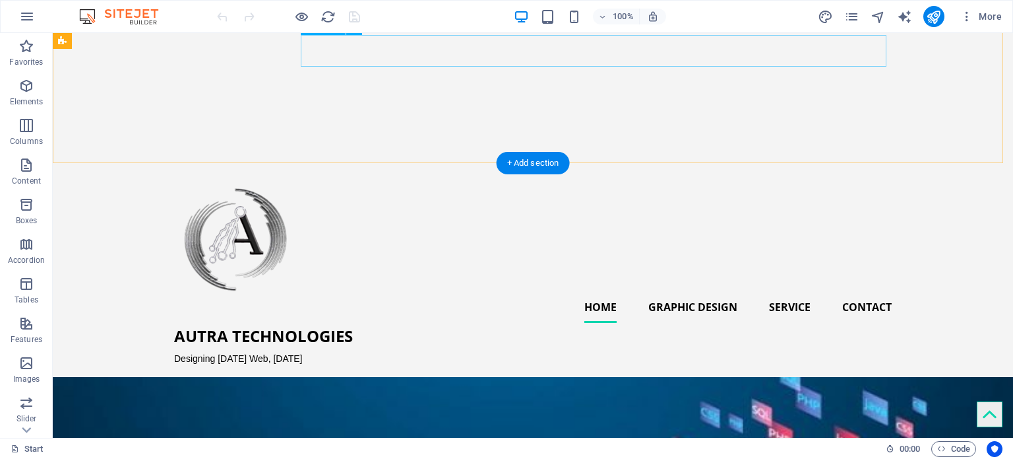
click at [875, 291] on nav "Home Graphic Design Service Contact" at bounding box center [533, 307] width 718 height 32
click at [873, 291] on nav "Home Graphic Design Service Contact" at bounding box center [533, 307] width 718 height 32
